Goal: Find specific page/section: Find specific page/section

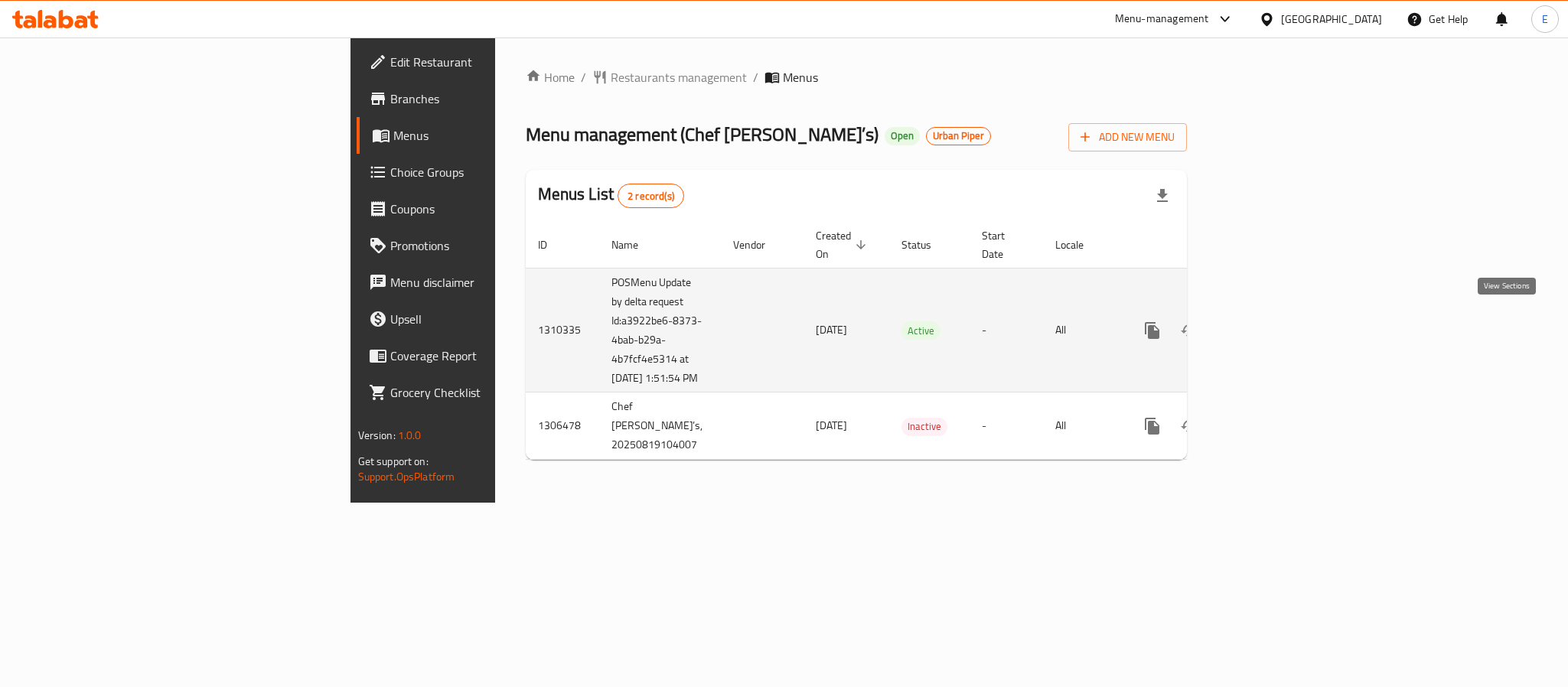
click at [1271, 321] on icon "enhanced table" at bounding box center [1262, 330] width 18 height 18
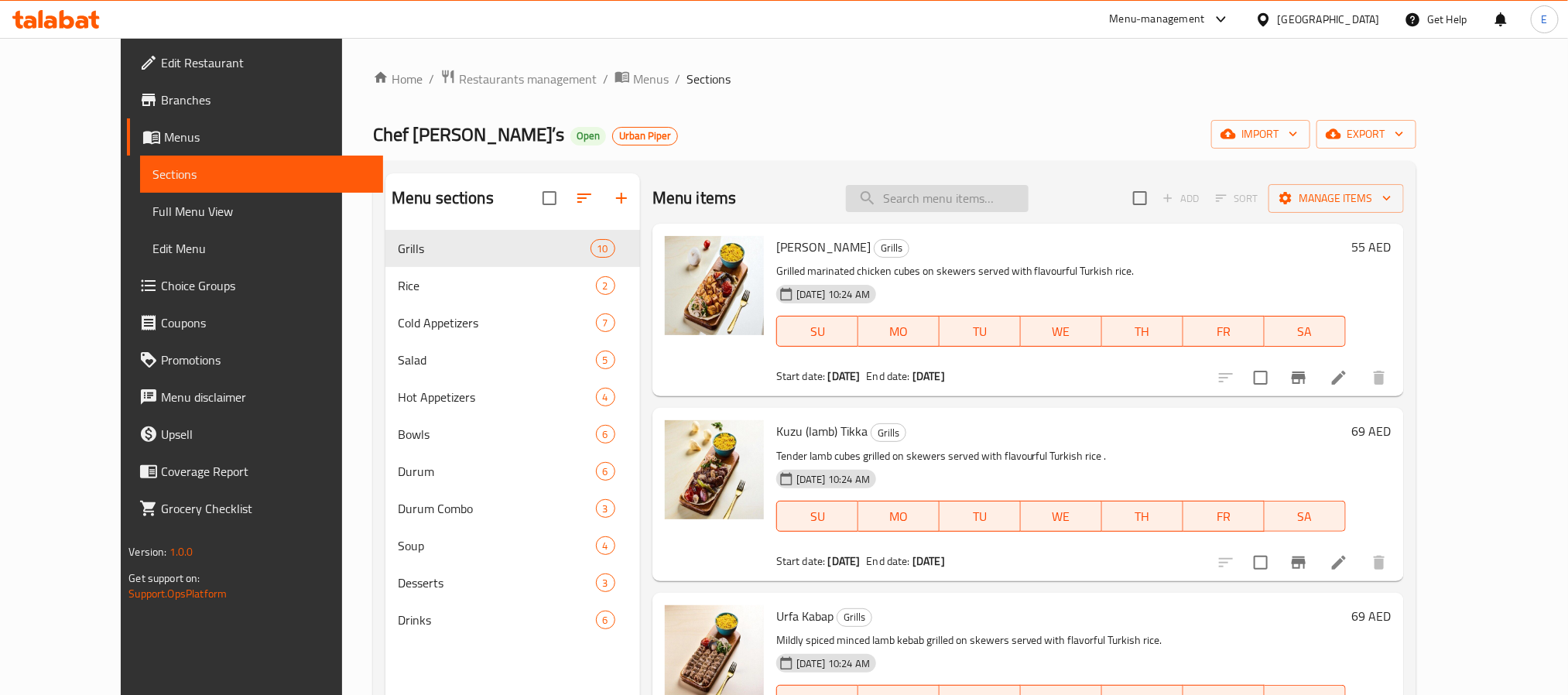
click at [990, 204] on input "search" at bounding box center [937, 198] width 183 height 27
paste input "Meze"
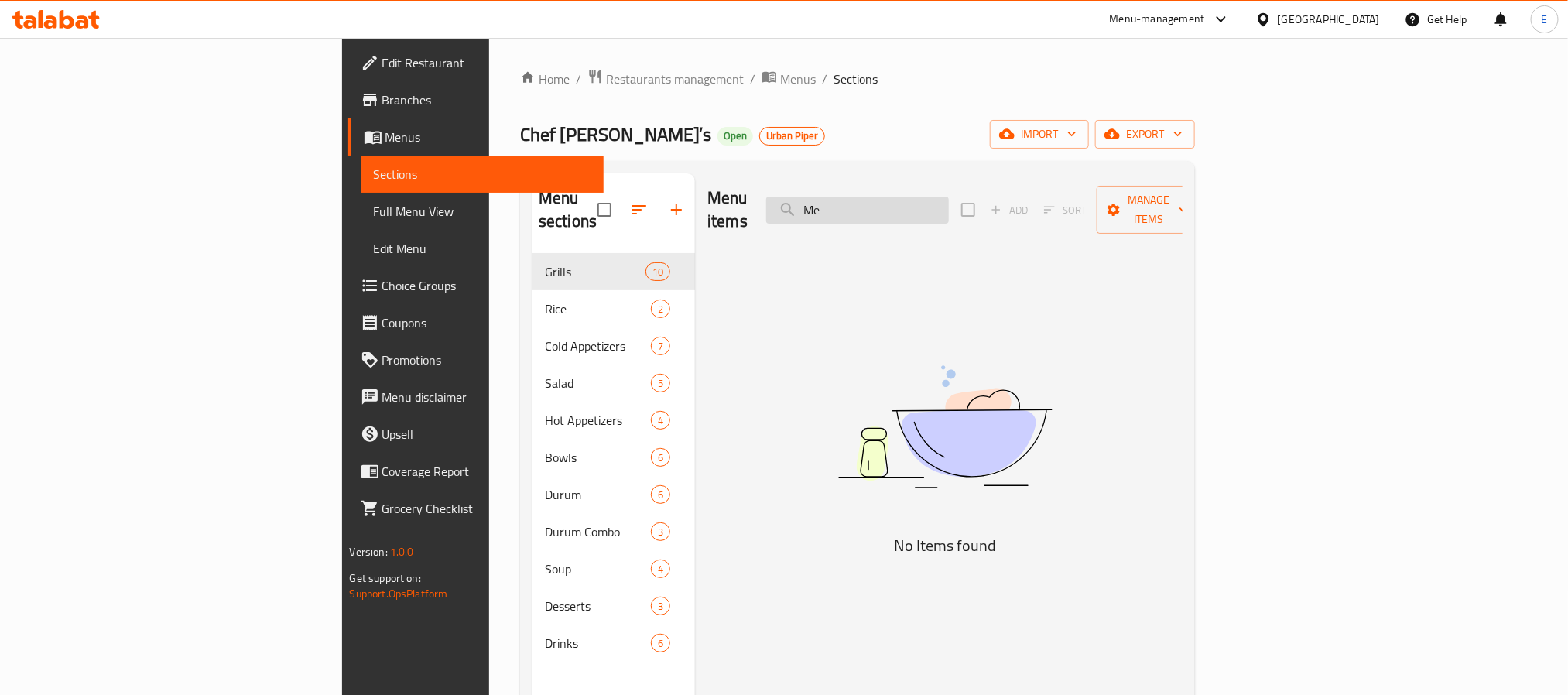
type input "M"
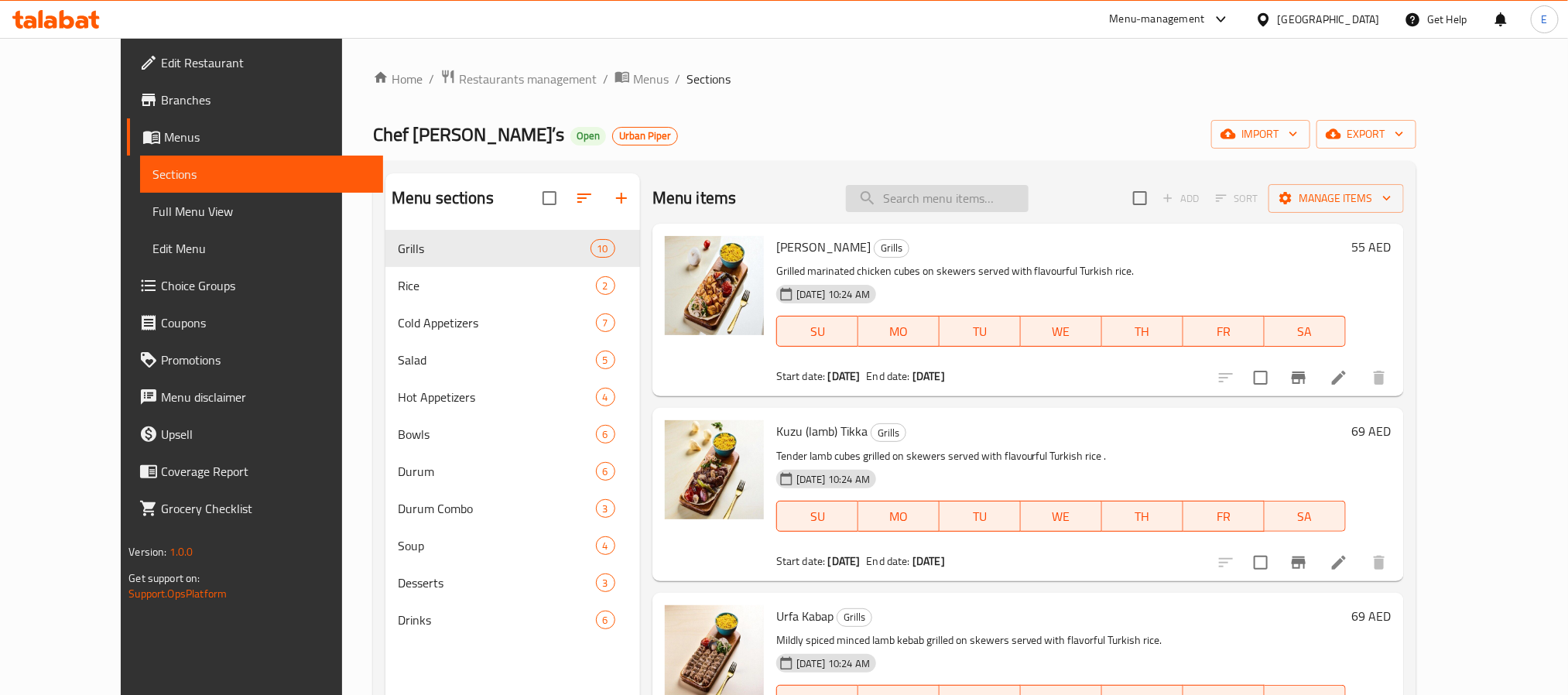
click at [971, 202] on input "search" at bounding box center [937, 198] width 183 height 27
paste input "Manti"
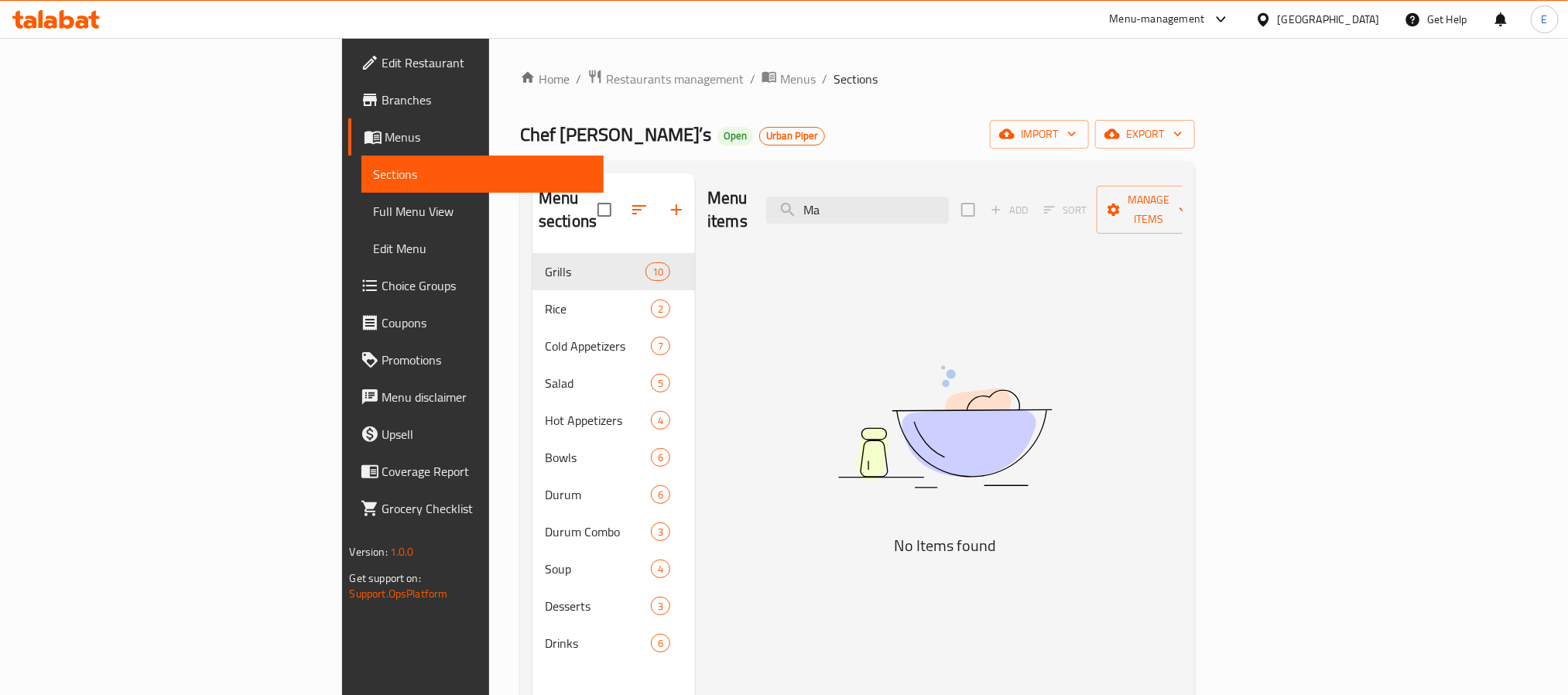
type input "M"
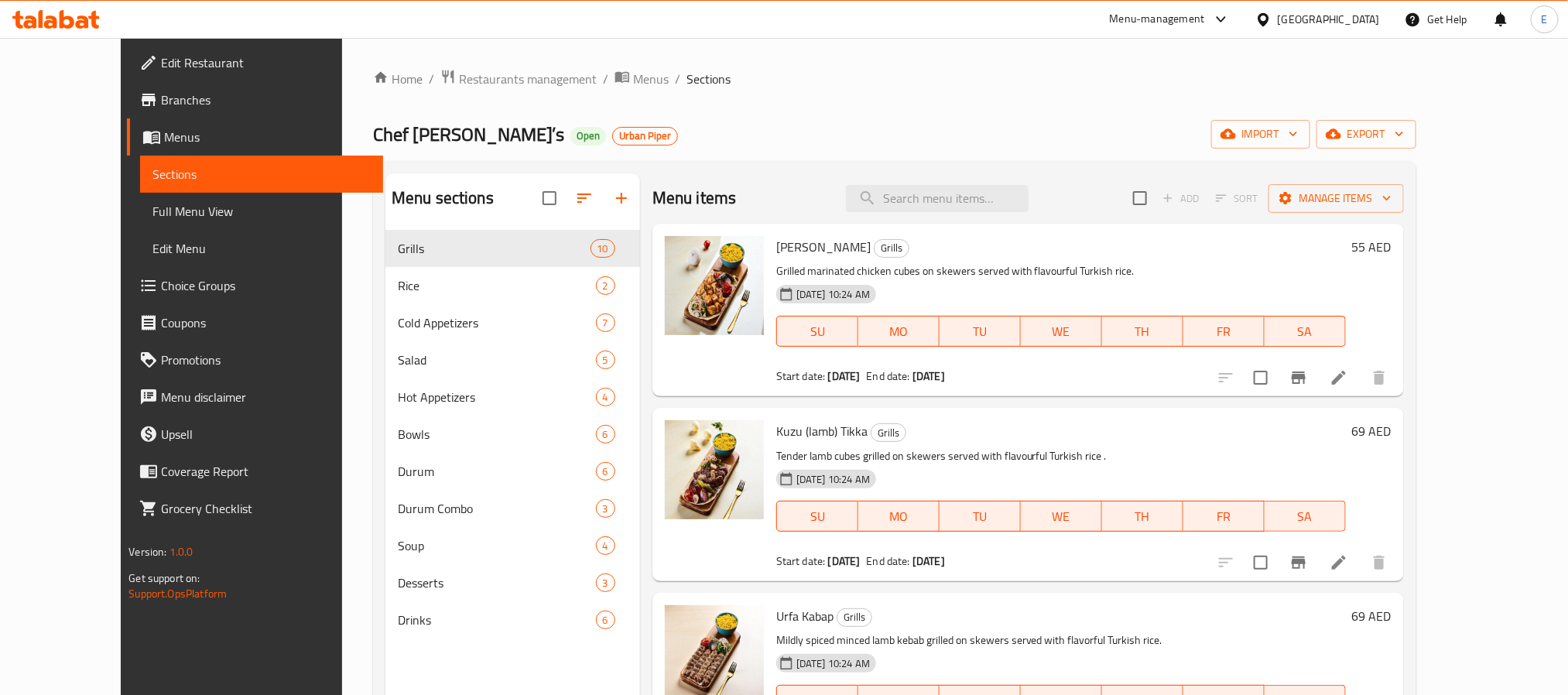
paste input "Lahmacun"
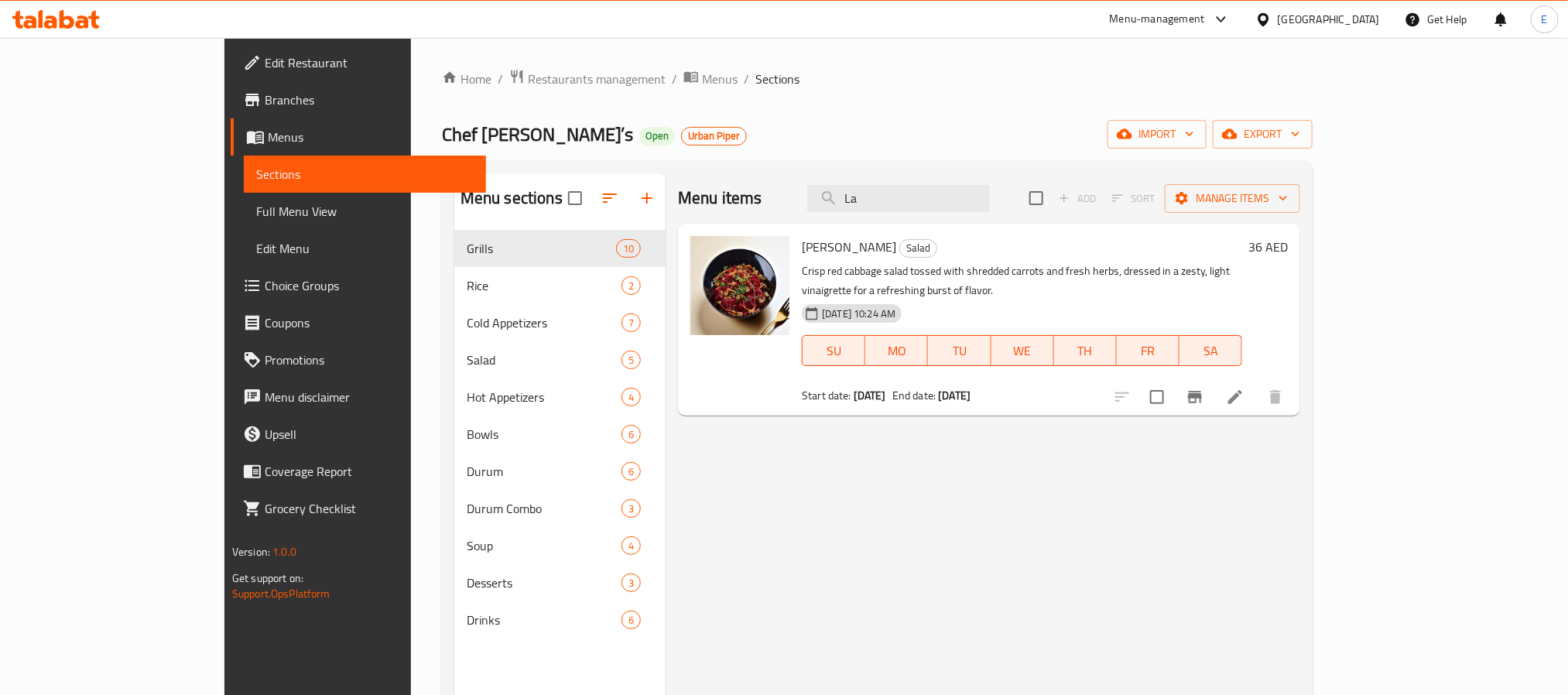
type input "L"
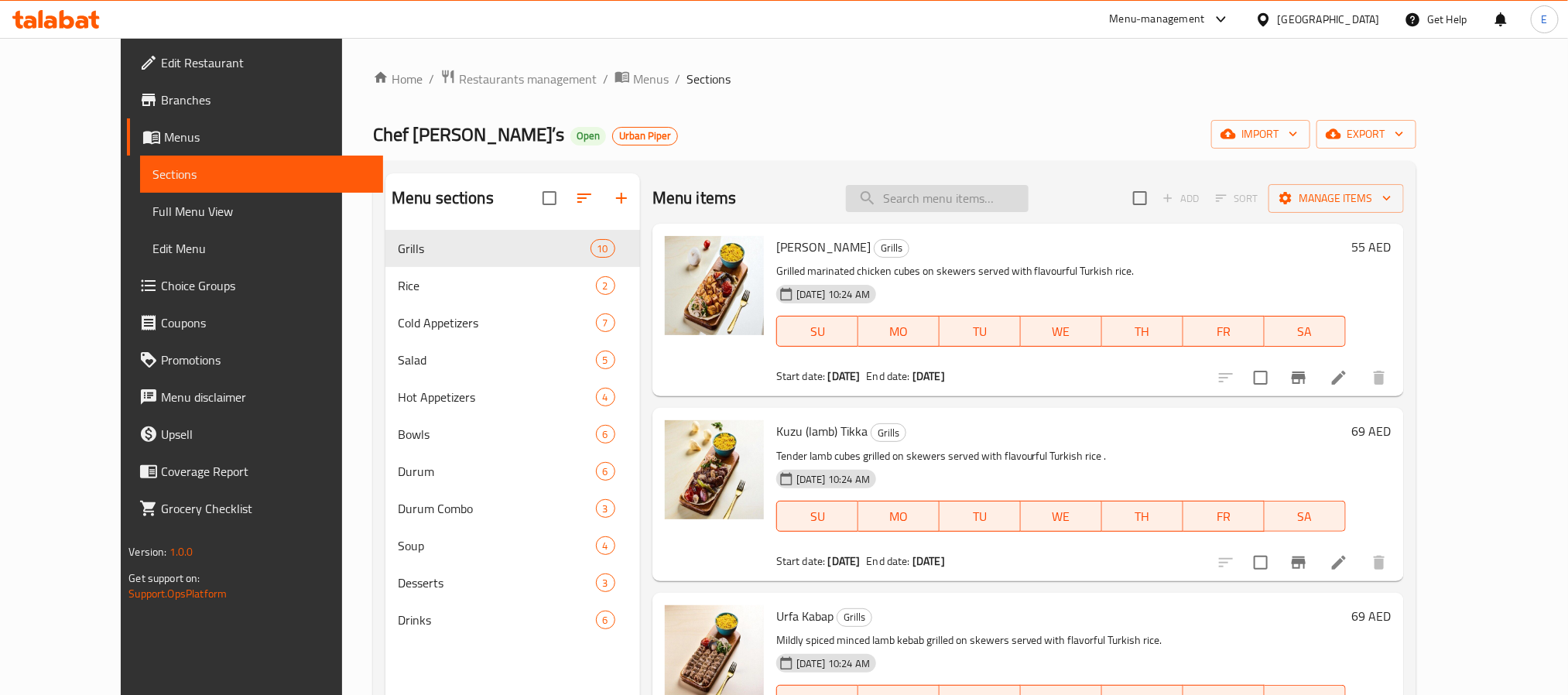
click at [957, 202] on input "search" at bounding box center [937, 198] width 183 height 27
paste input "Dolma"
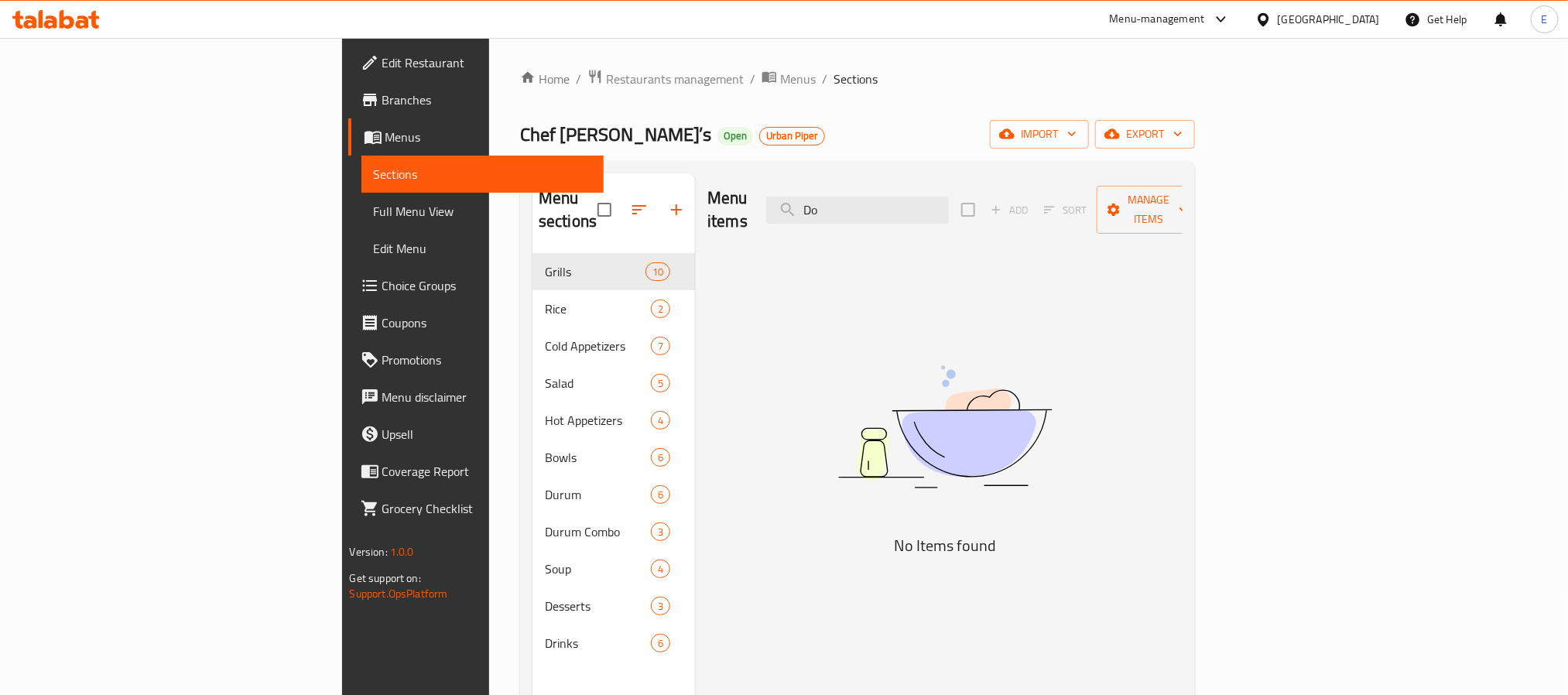
type input "D"
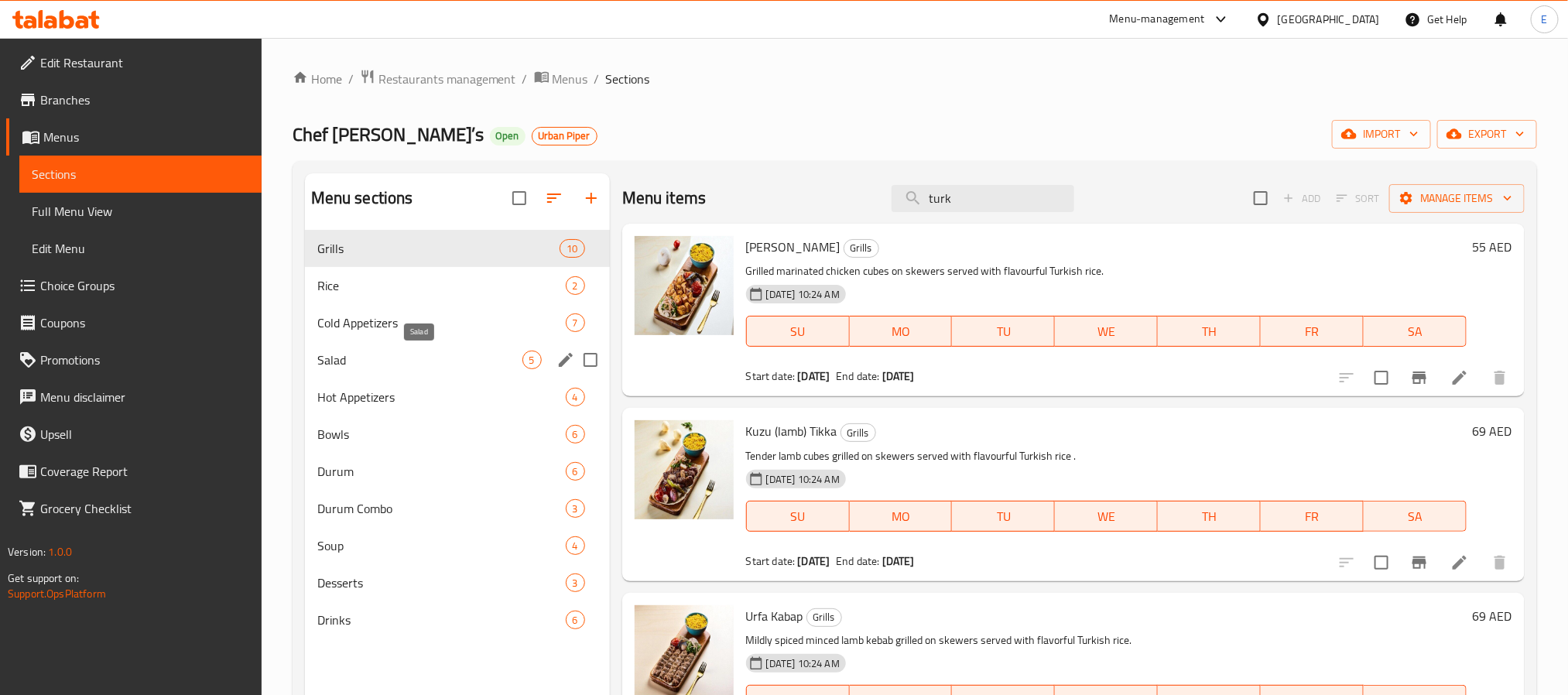
click at [349, 360] on span "Salad" at bounding box center [420, 360] width 205 height 19
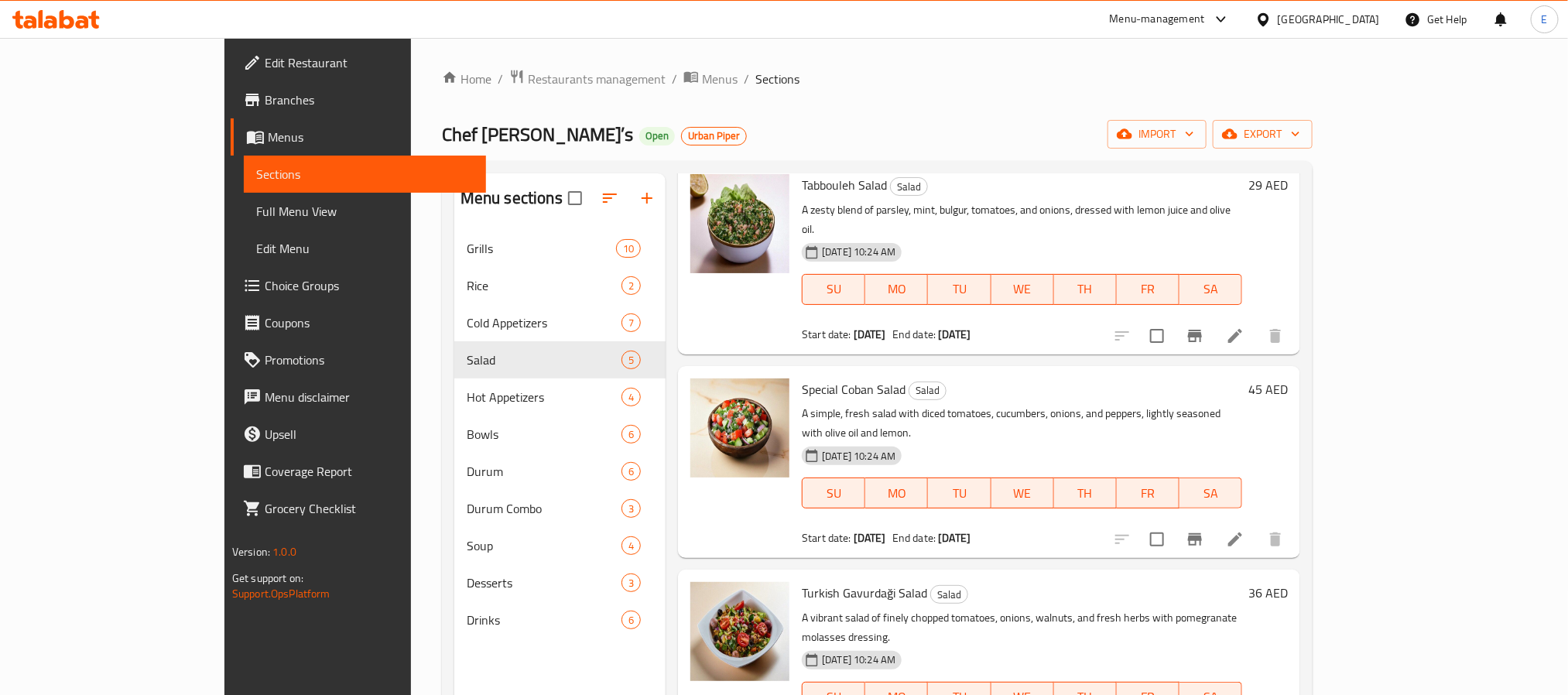
click at [454, 221] on div "Menu sections" at bounding box center [559, 198] width 211 height 50
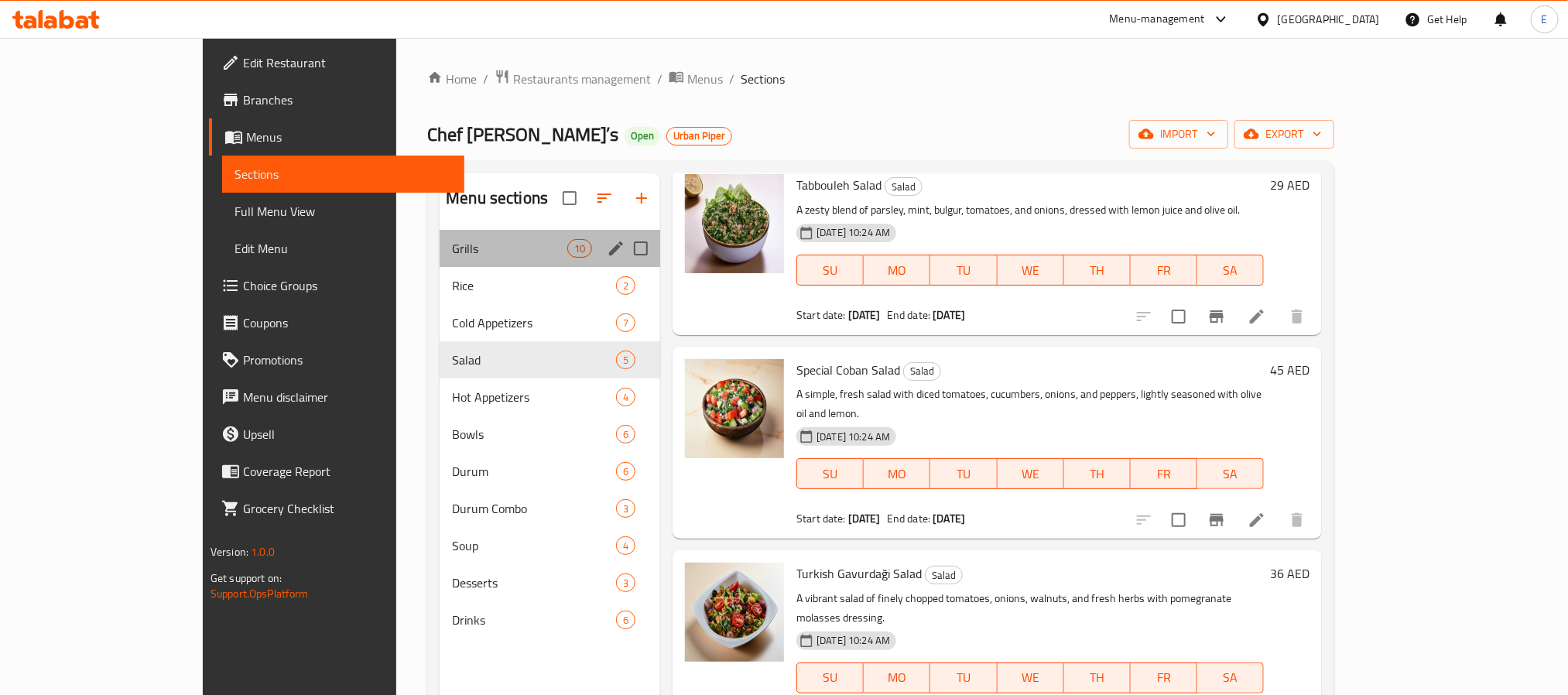
click at [446, 237] on div "Grills 10" at bounding box center [550, 248] width 221 height 37
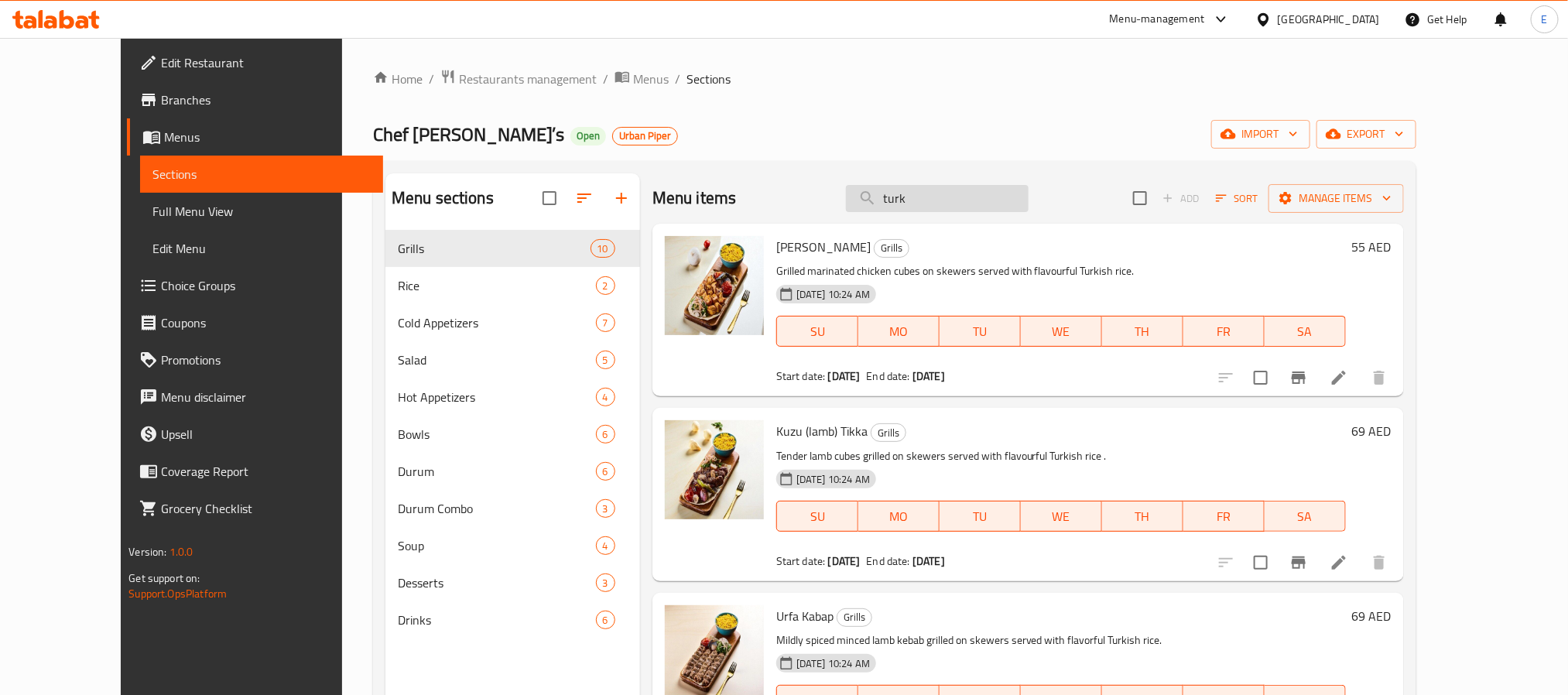
click at [989, 201] on input "turk" at bounding box center [937, 198] width 183 height 27
type input "tur"
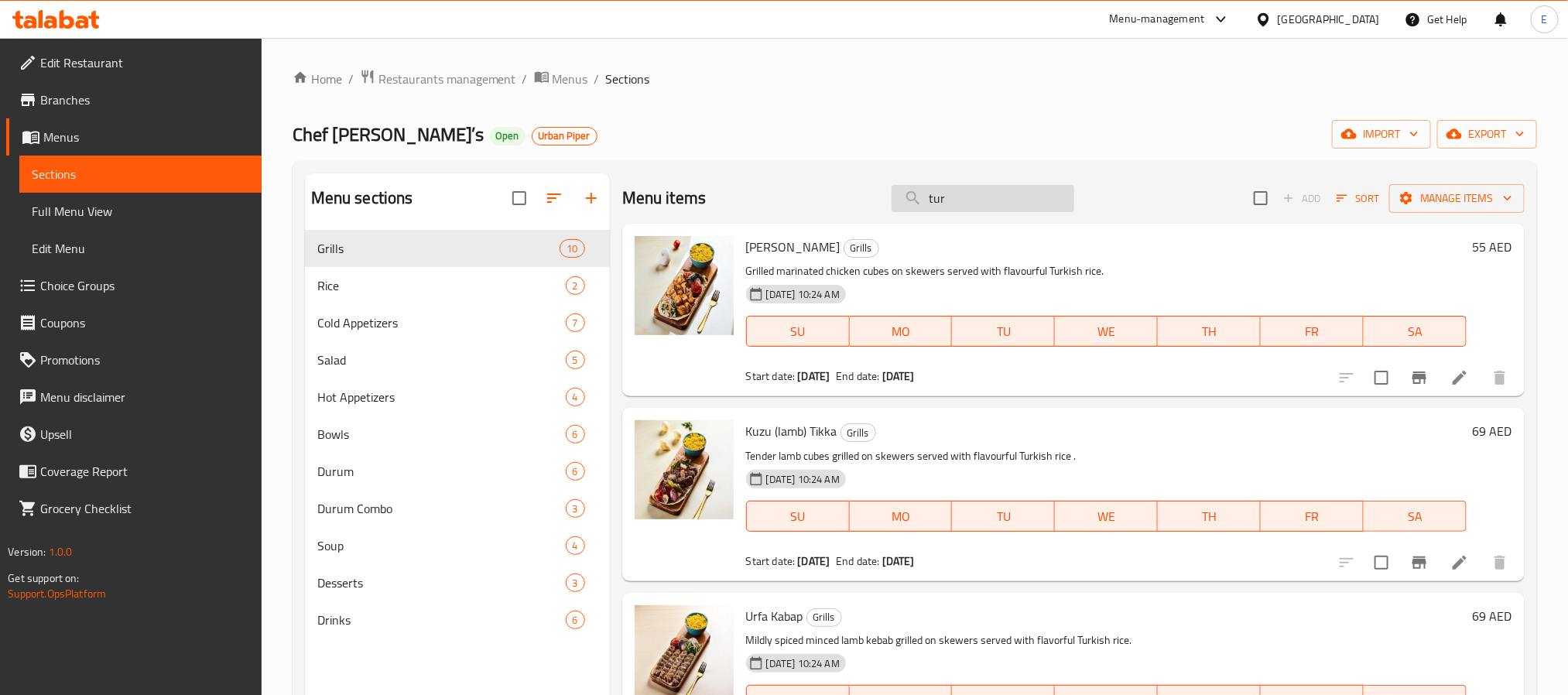
click at [989, 201] on input "tur" at bounding box center [983, 198] width 183 height 27
click at [1027, 130] on div "Chef [PERSON_NAME]’s Open Urban Piper import export" at bounding box center [914, 135] width 1244 height 29
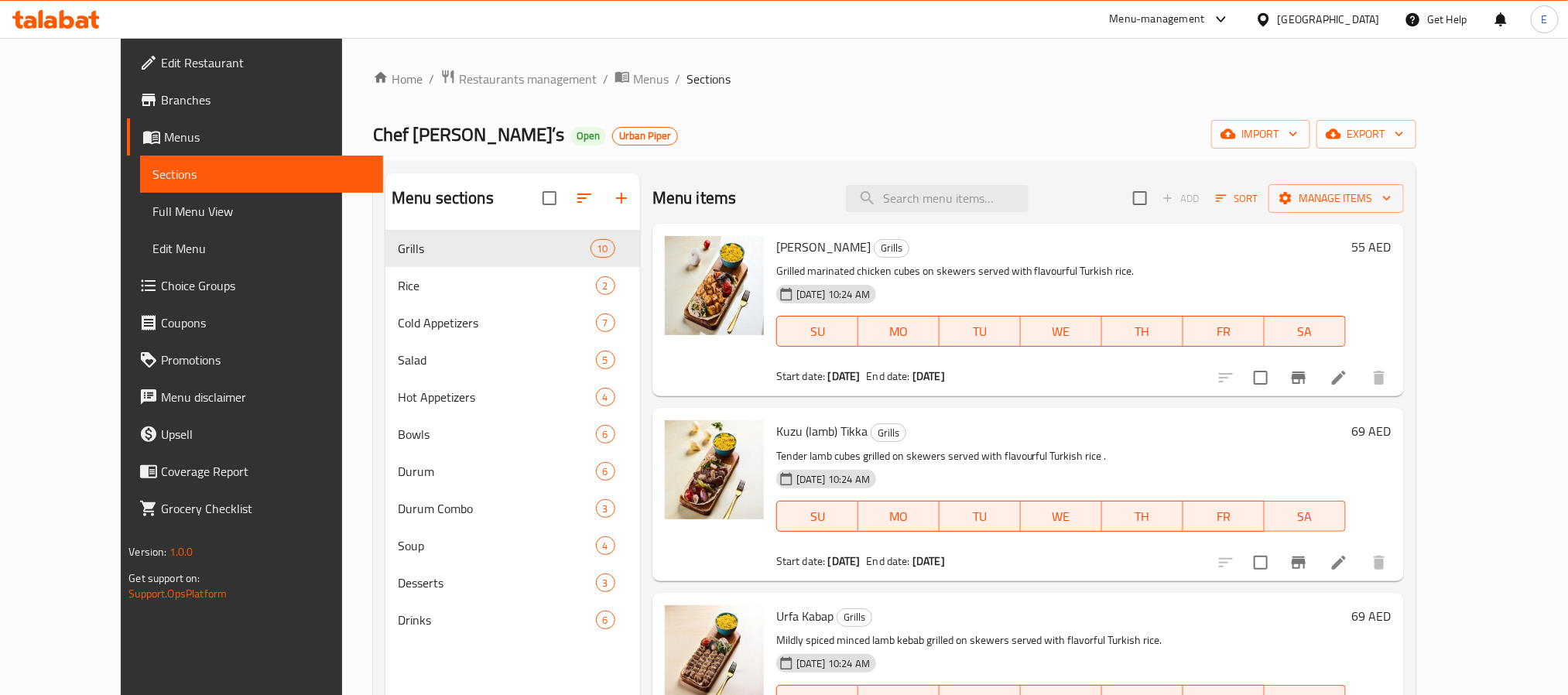
click at [1027, 130] on div "Chef [PERSON_NAME]’s Open Urban Piper import export" at bounding box center [895, 135] width 1043 height 29
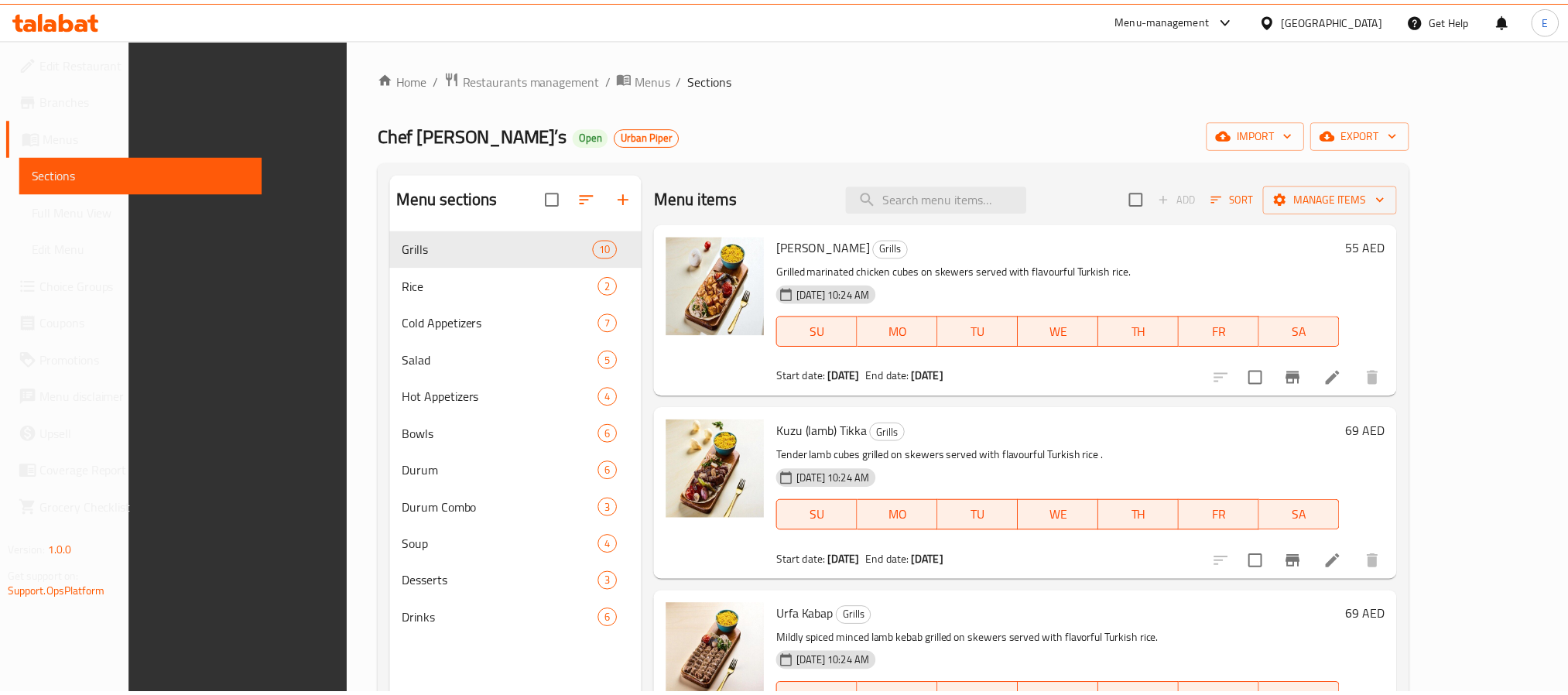
scroll to position [217, 0]
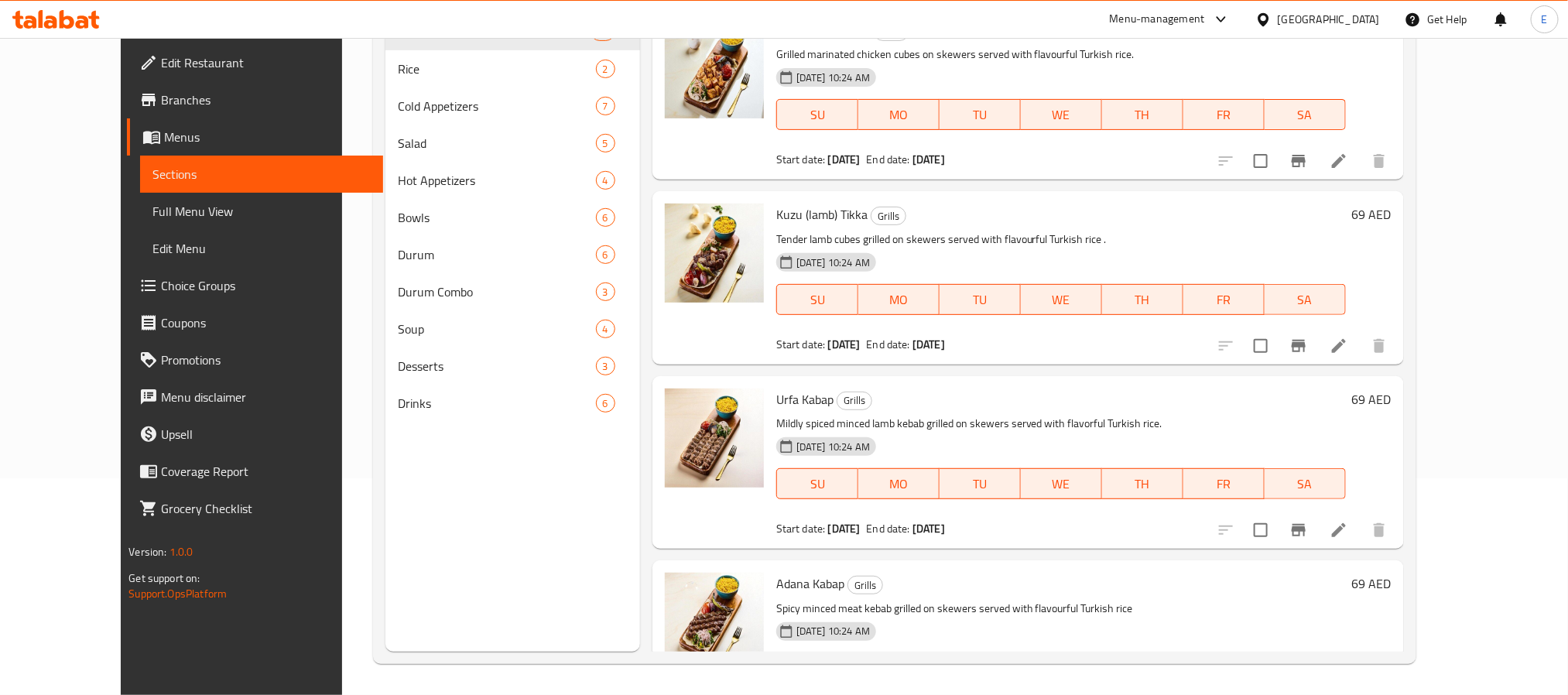
click at [161, 56] on span "Edit Restaurant" at bounding box center [265, 62] width 209 height 19
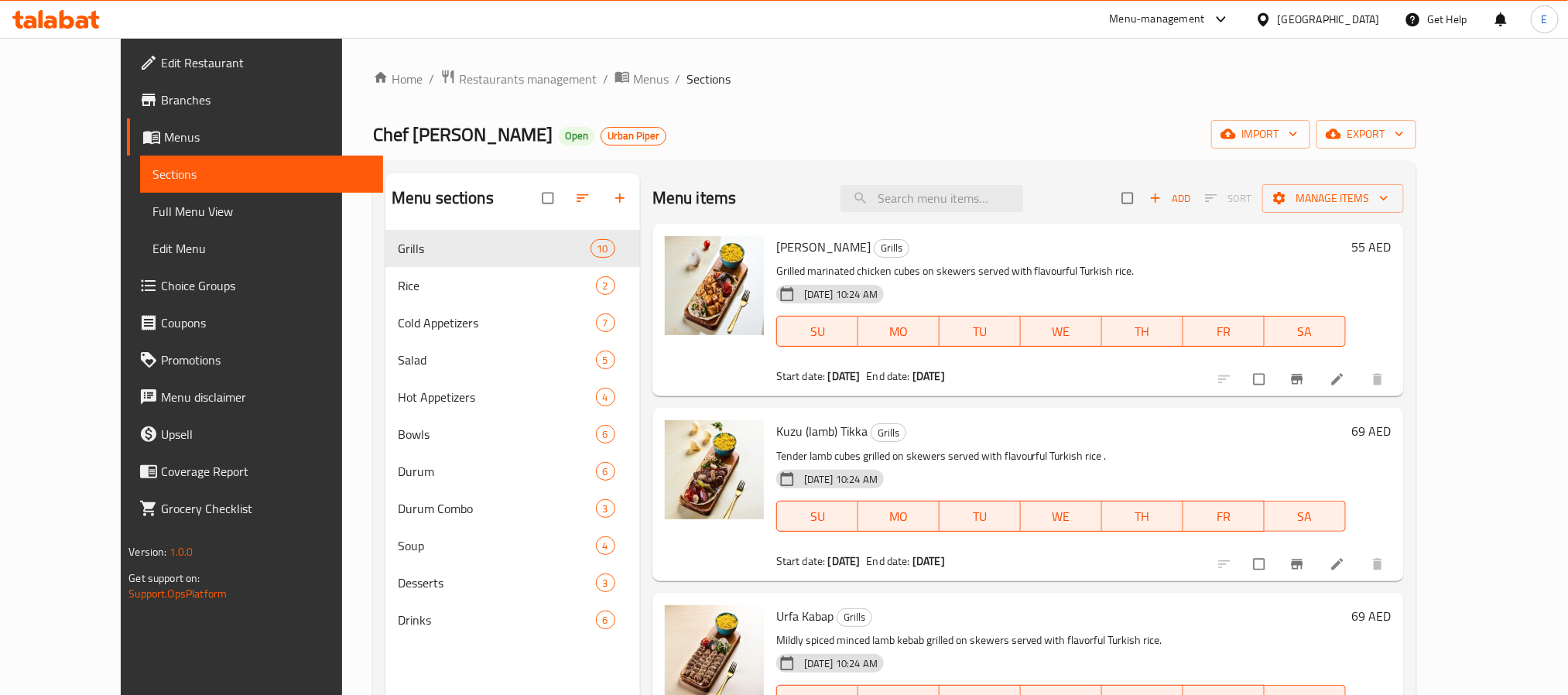
drag, startPoint x: 68, startPoint y: 206, endPoint x: 204, endPoint y: 205, distance: 136.0
click at [152, 206] on span "Full Menu View" at bounding box center [261, 211] width 218 height 19
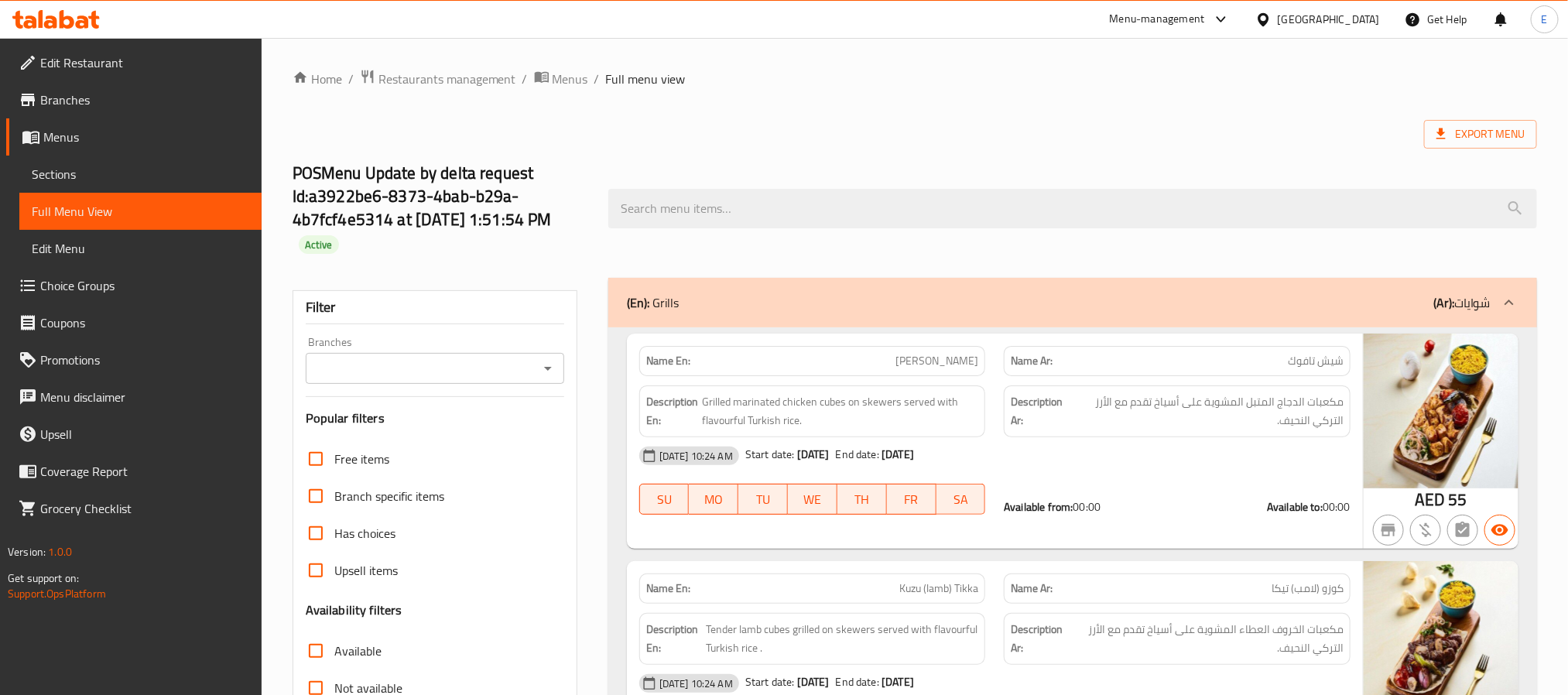
click at [1203, 149] on div "POSMenu Update by delta request Id:a3922be6-8373-4bab-b29a-4b7fcf4e5314 at 9/13…" at bounding box center [914, 209] width 1262 height 139
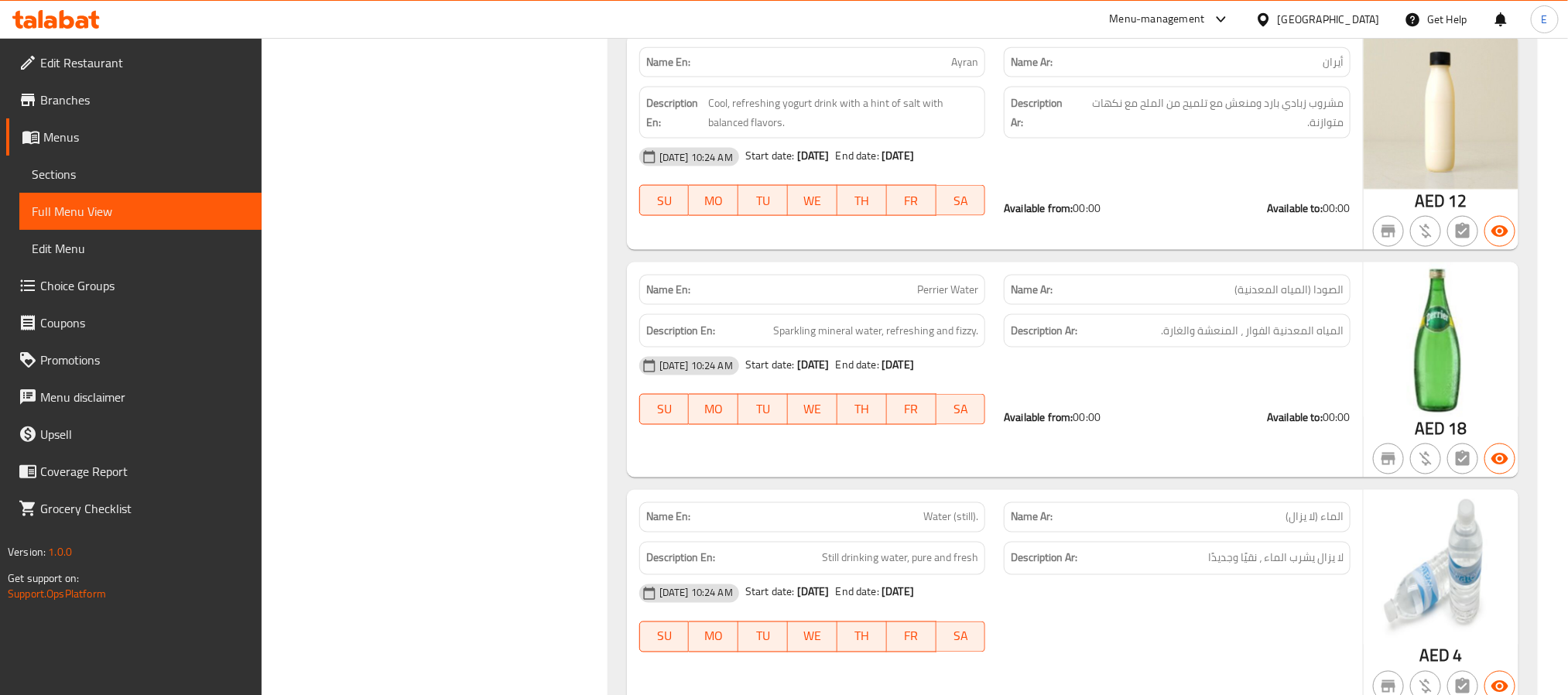
scroll to position [13772, 0]
